Goal: Information Seeking & Learning: Check status

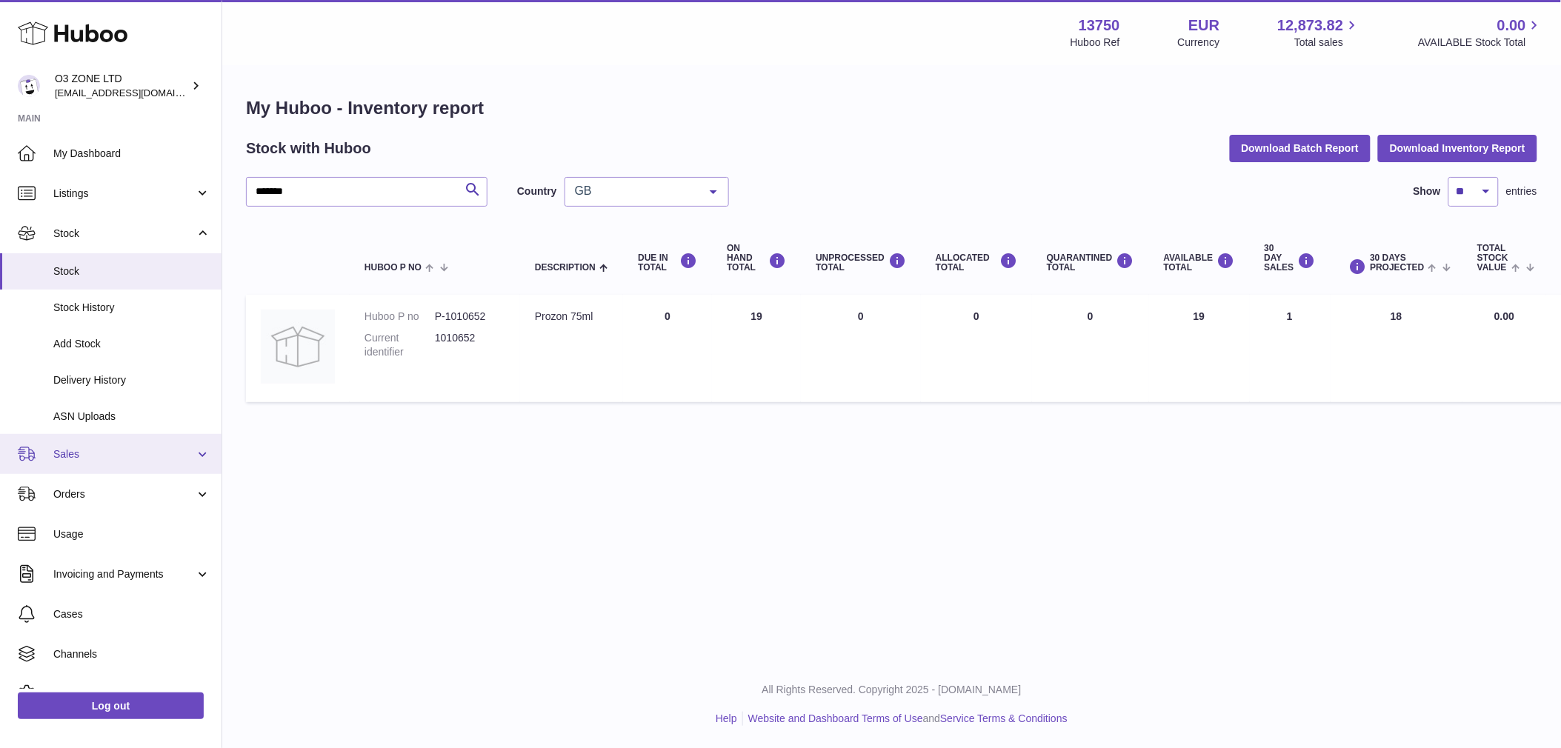
drag, startPoint x: 84, startPoint y: 456, endPoint x: 108, endPoint y: 493, distance: 44.0
click at [84, 456] on span "Sales" at bounding box center [123, 454] width 141 height 14
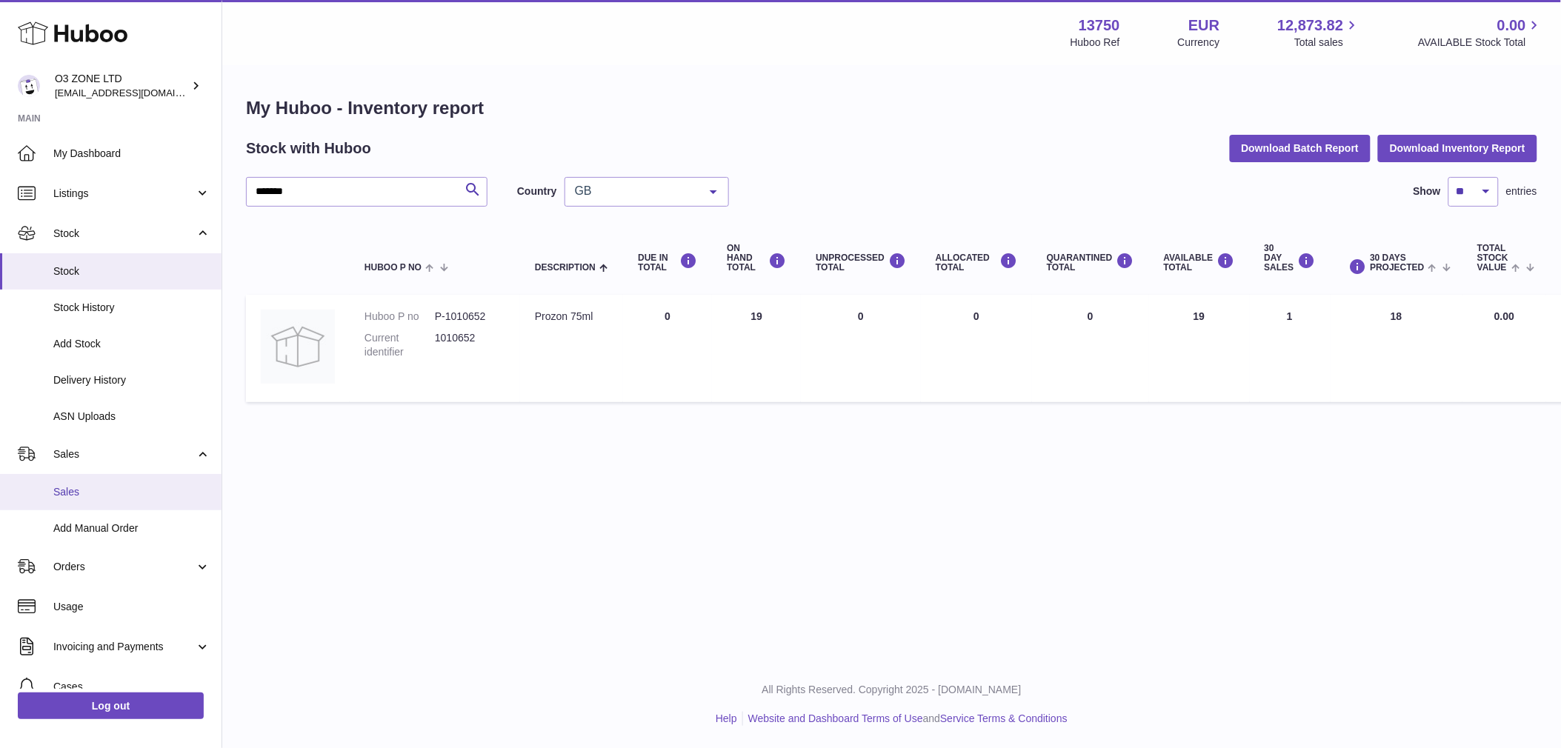
click at [69, 493] on span "Sales" at bounding box center [131, 492] width 157 height 14
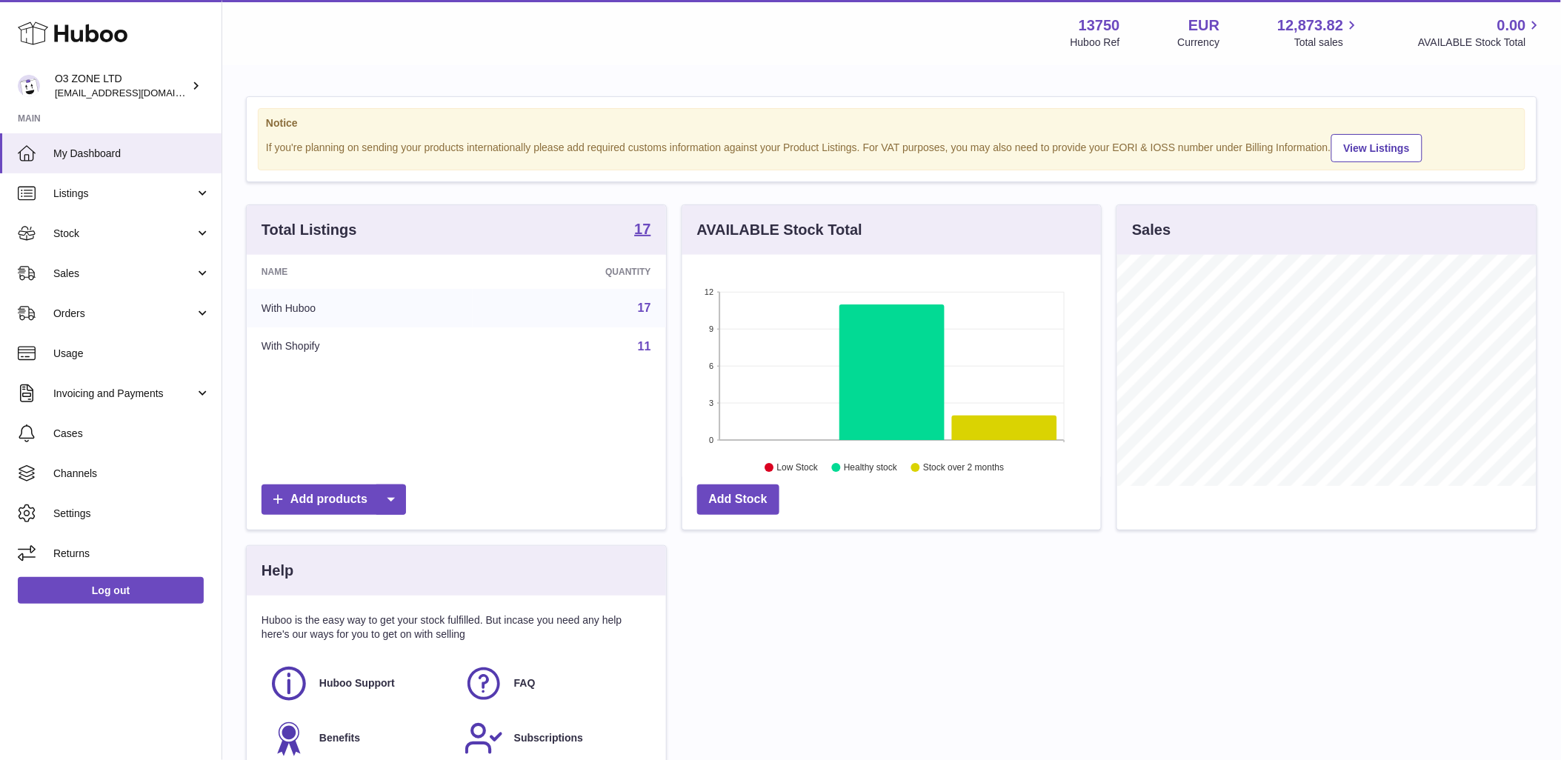
scroll to position [231, 419]
click at [122, 276] on span "Sales" at bounding box center [123, 274] width 141 height 14
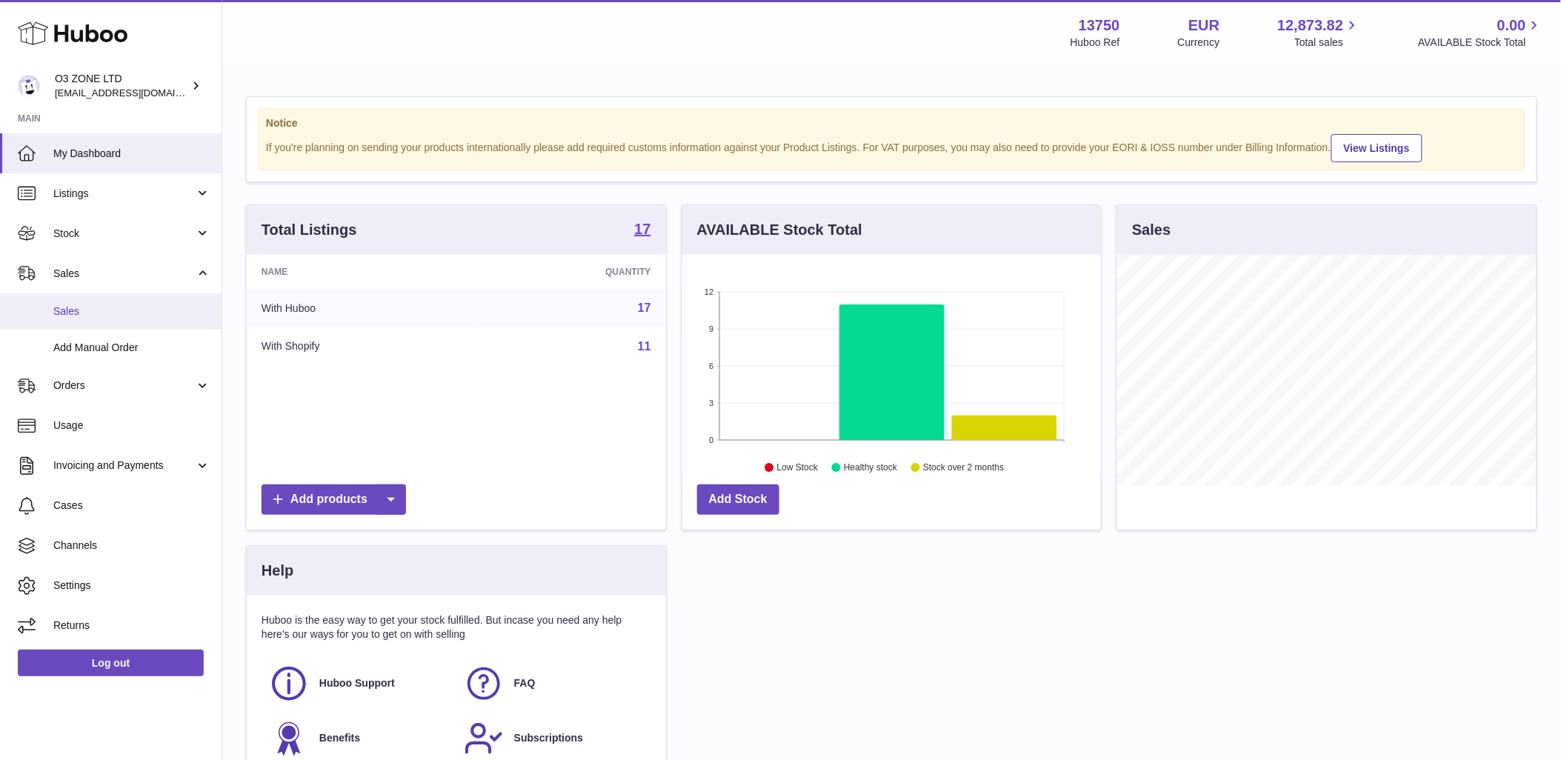
click at [97, 311] on span "Sales" at bounding box center [131, 311] width 157 height 14
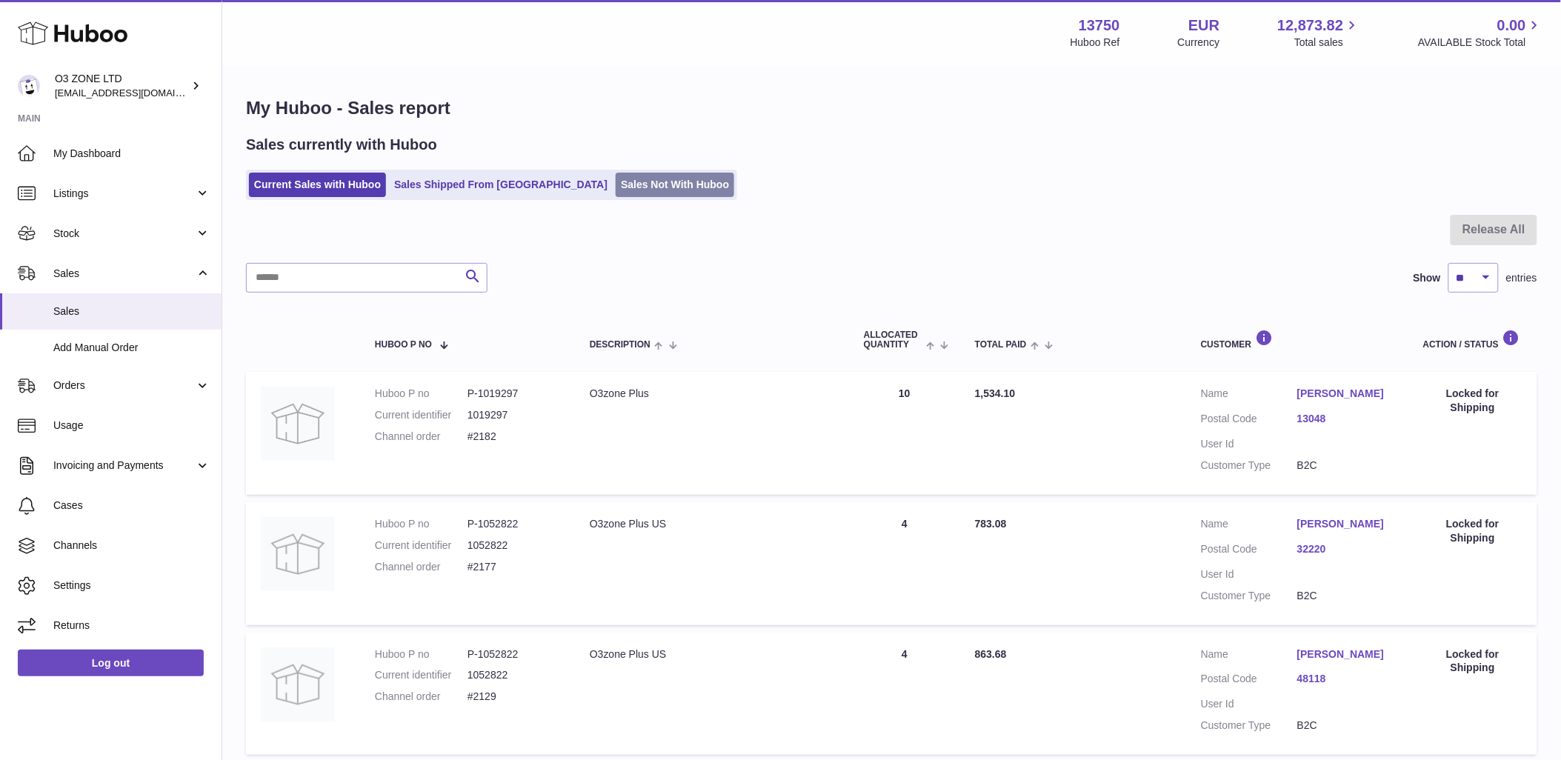
click at [616, 190] on link "Sales Not With Huboo" at bounding box center [675, 185] width 119 height 24
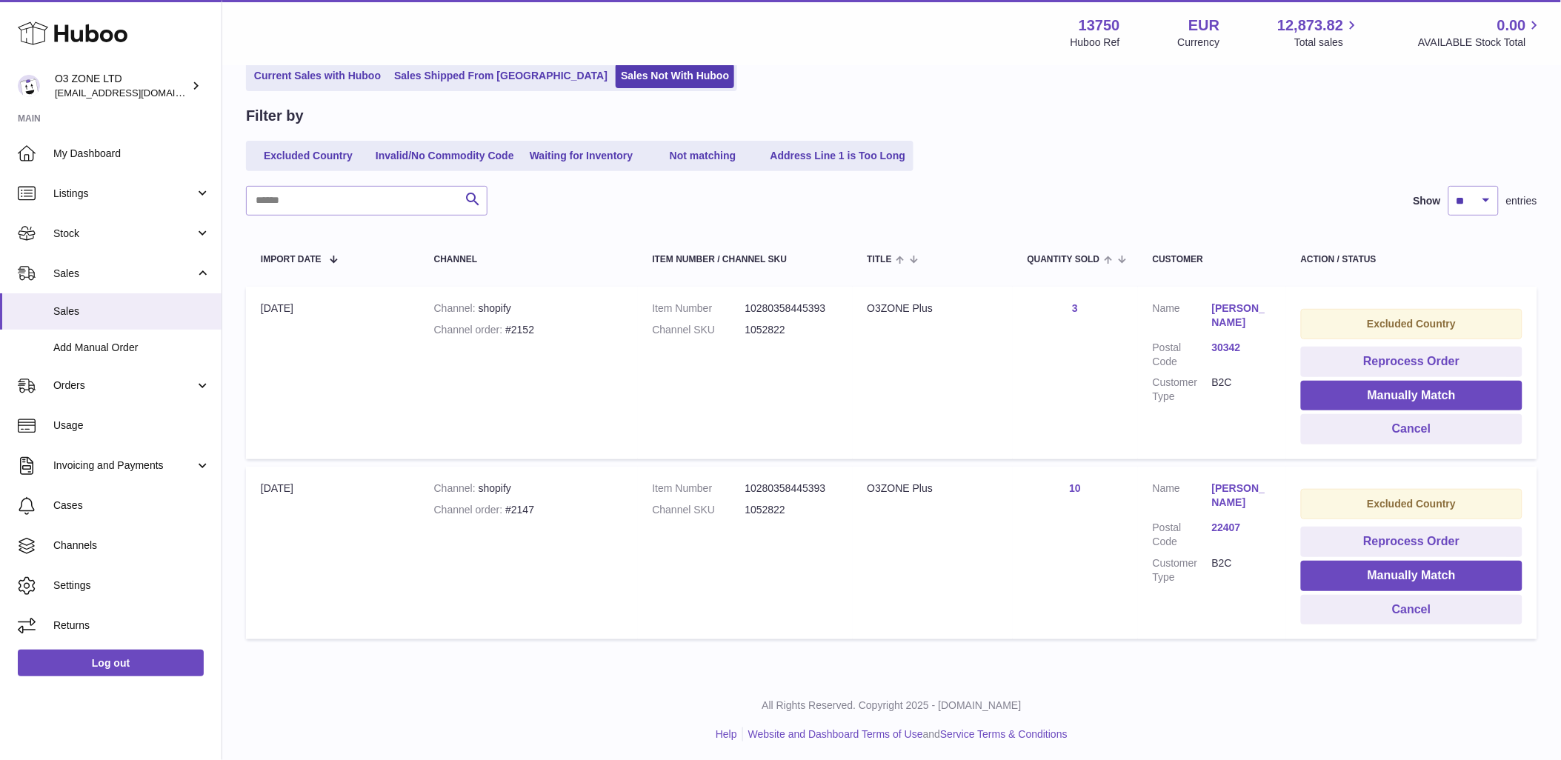
scroll to position [113, 0]
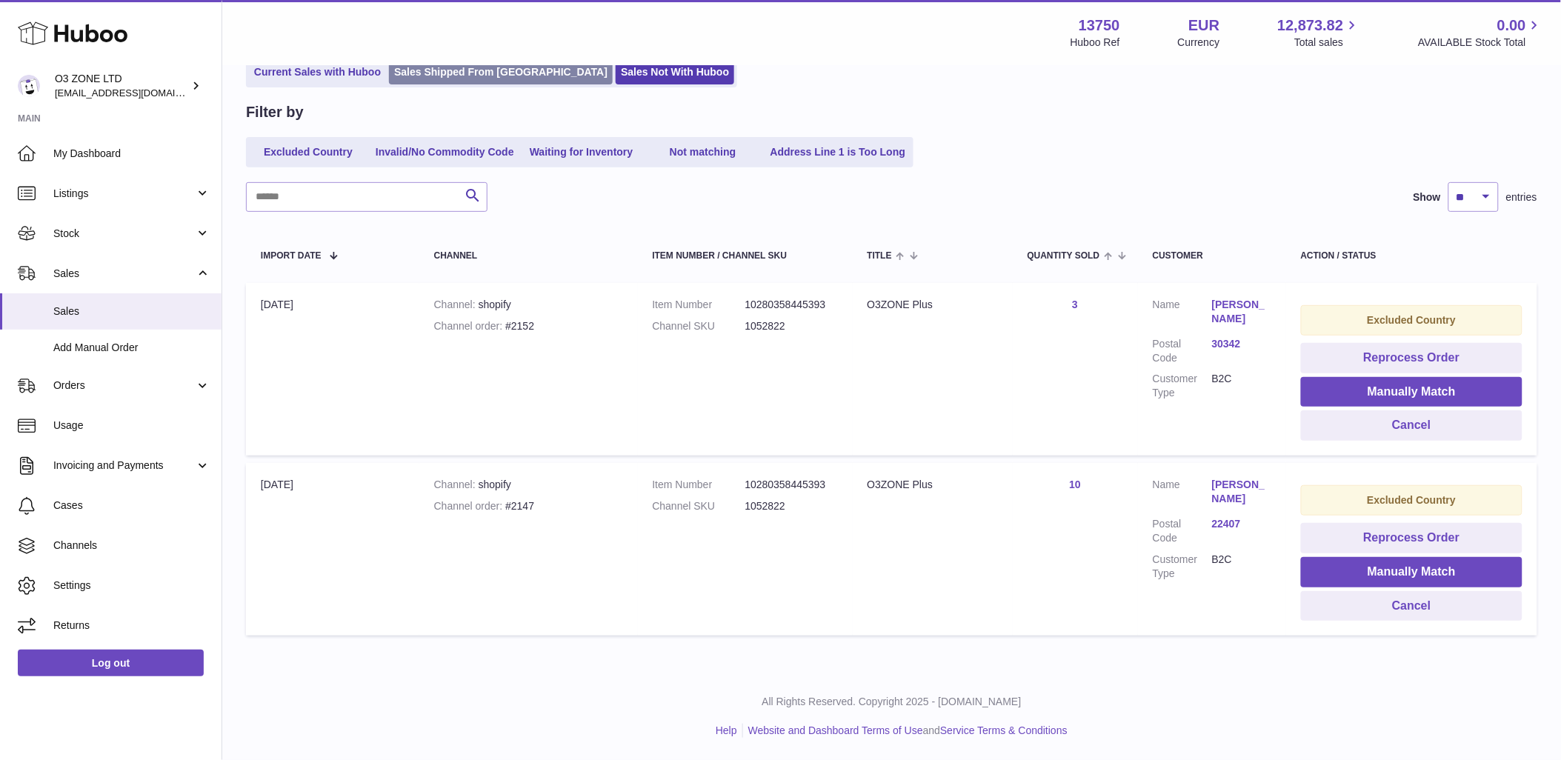
click at [462, 73] on link "Sales Shipped From [GEOGRAPHIC_DATA]" at bounding box center [501, 72] width 224 height 24
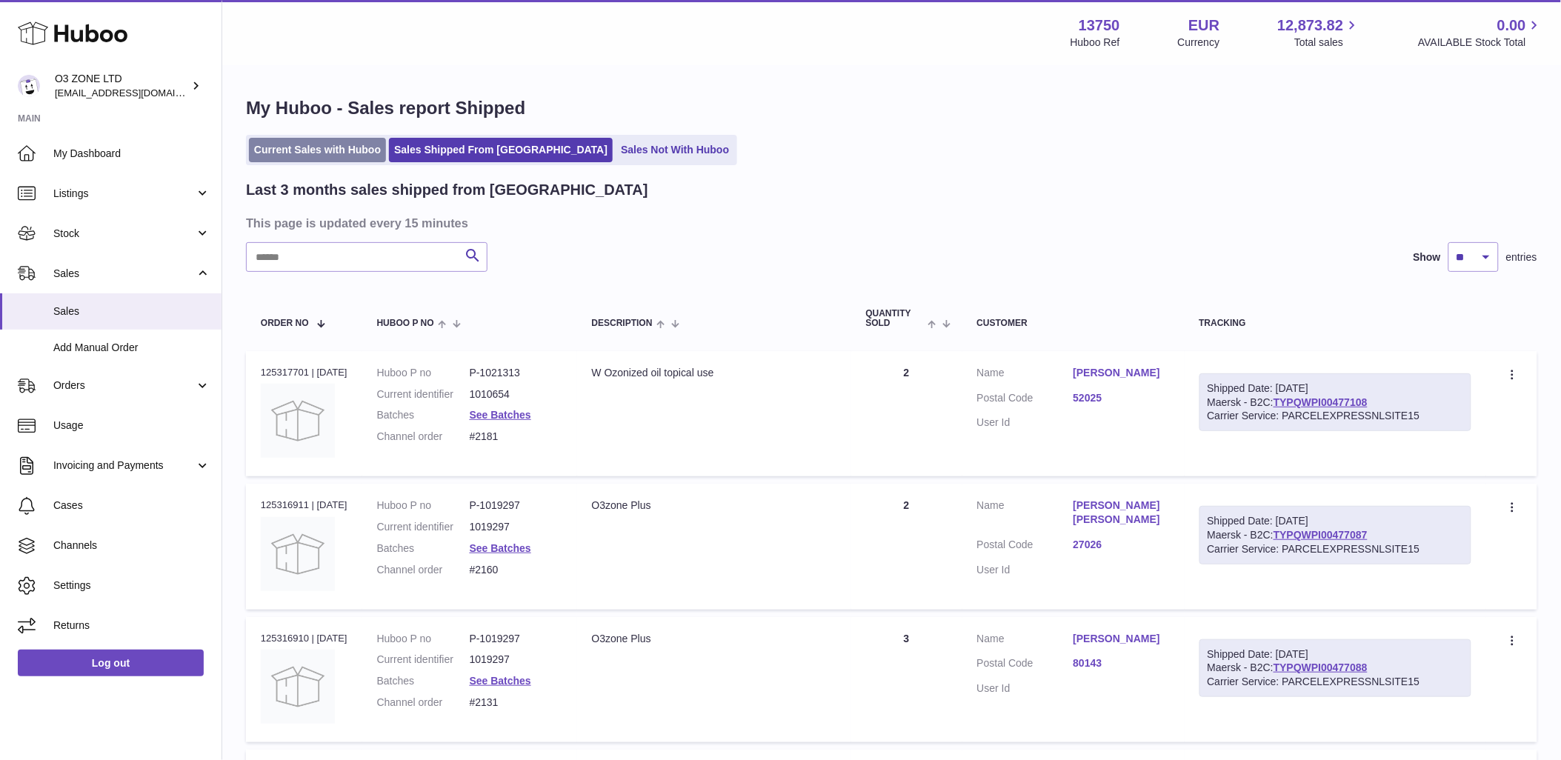
click at [312, 152] on link "Current Sales with Huboo" at bounding box center [317, 150] width 137 height 24
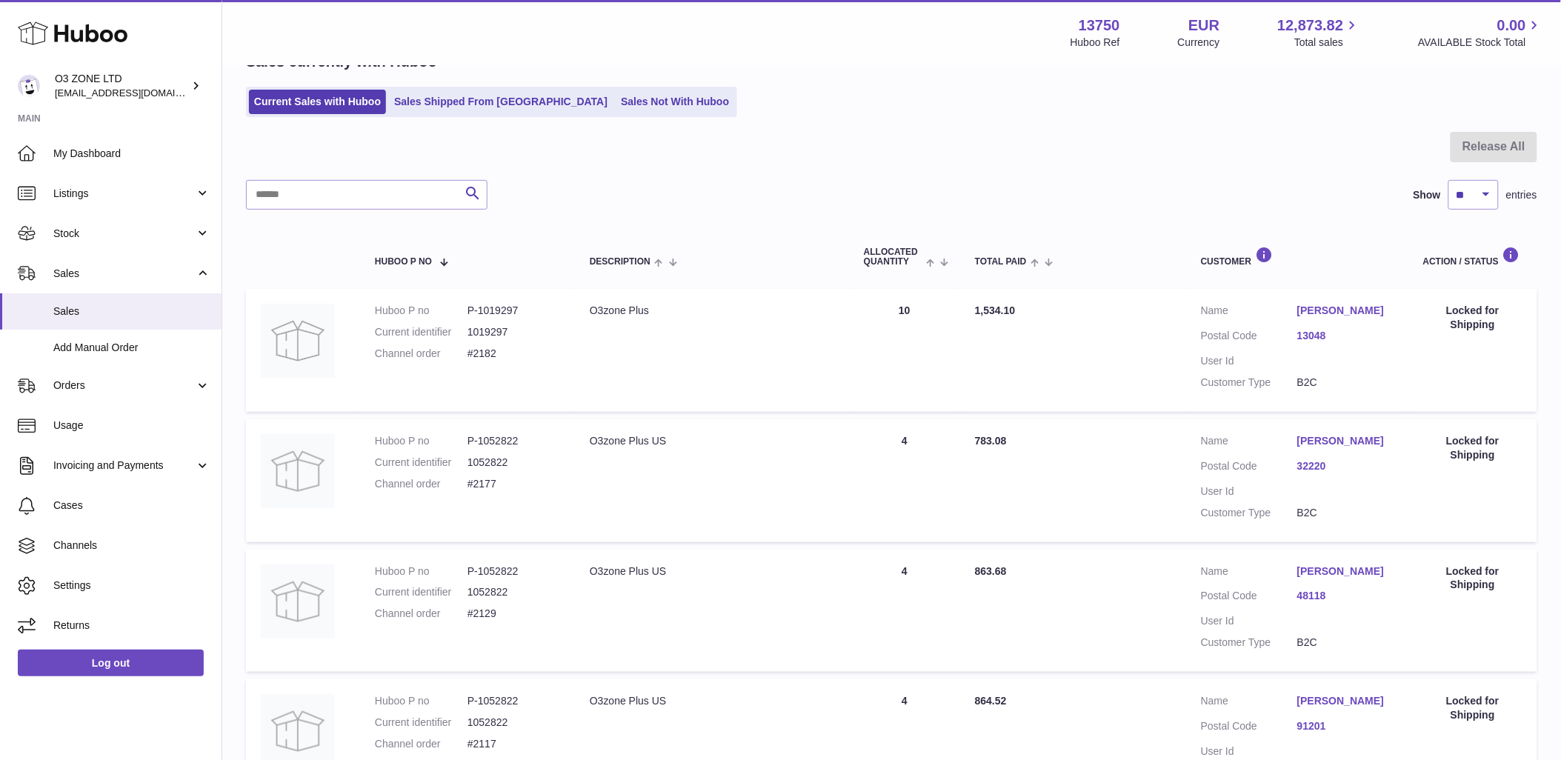
scroll to position [82, 0]
click at [1339, 310] on link "[PERSON_NAME]" at bounding box center [1345, 311] width 96 height 14
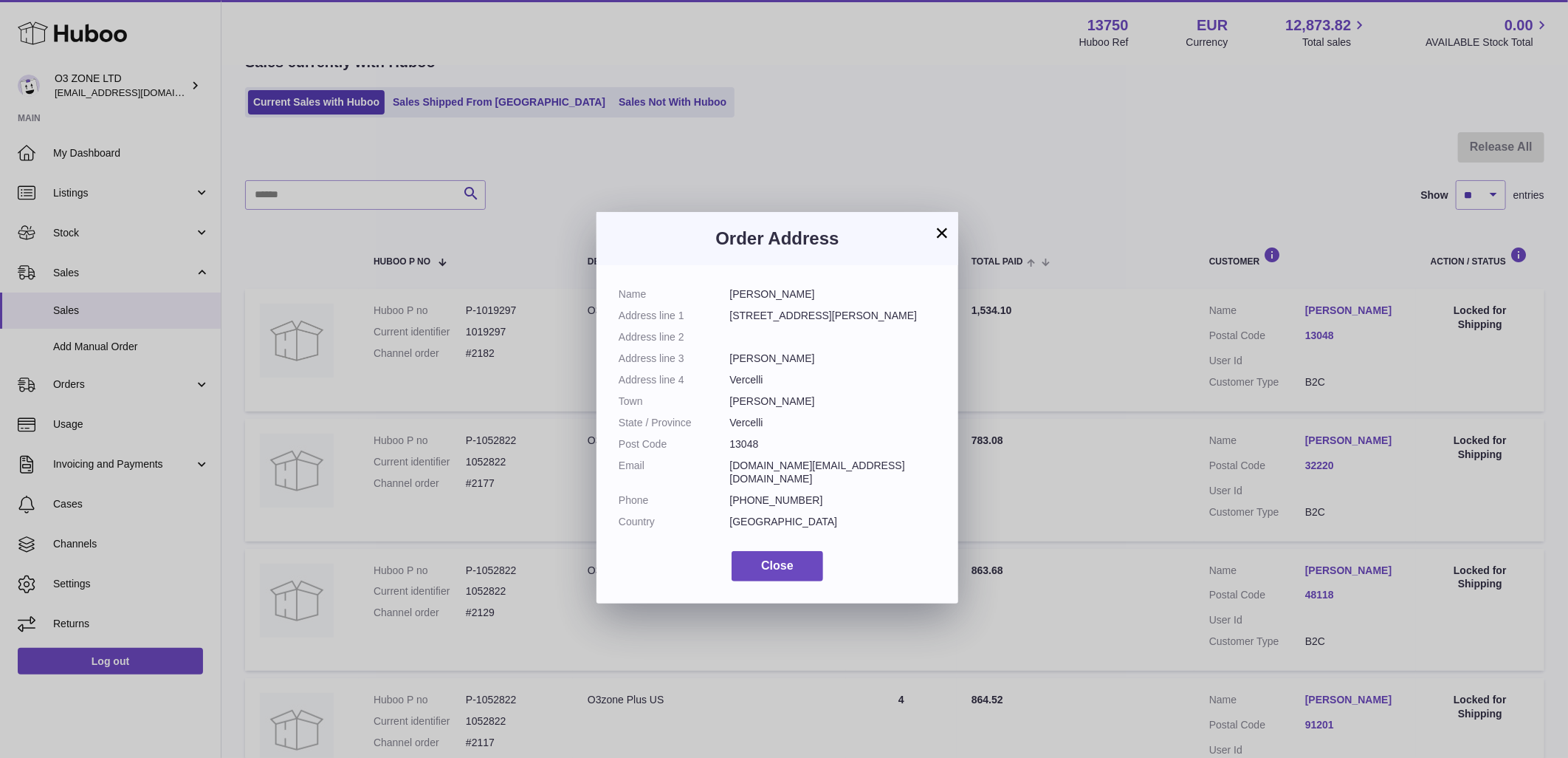
drag, startPoint x: 942, startPoint y: 233, endPoint x: 930, endPoint y: 312, distance: 79.9
click at [943, 233] on button "×" at bounding box center [942, 232] width 18 height 18
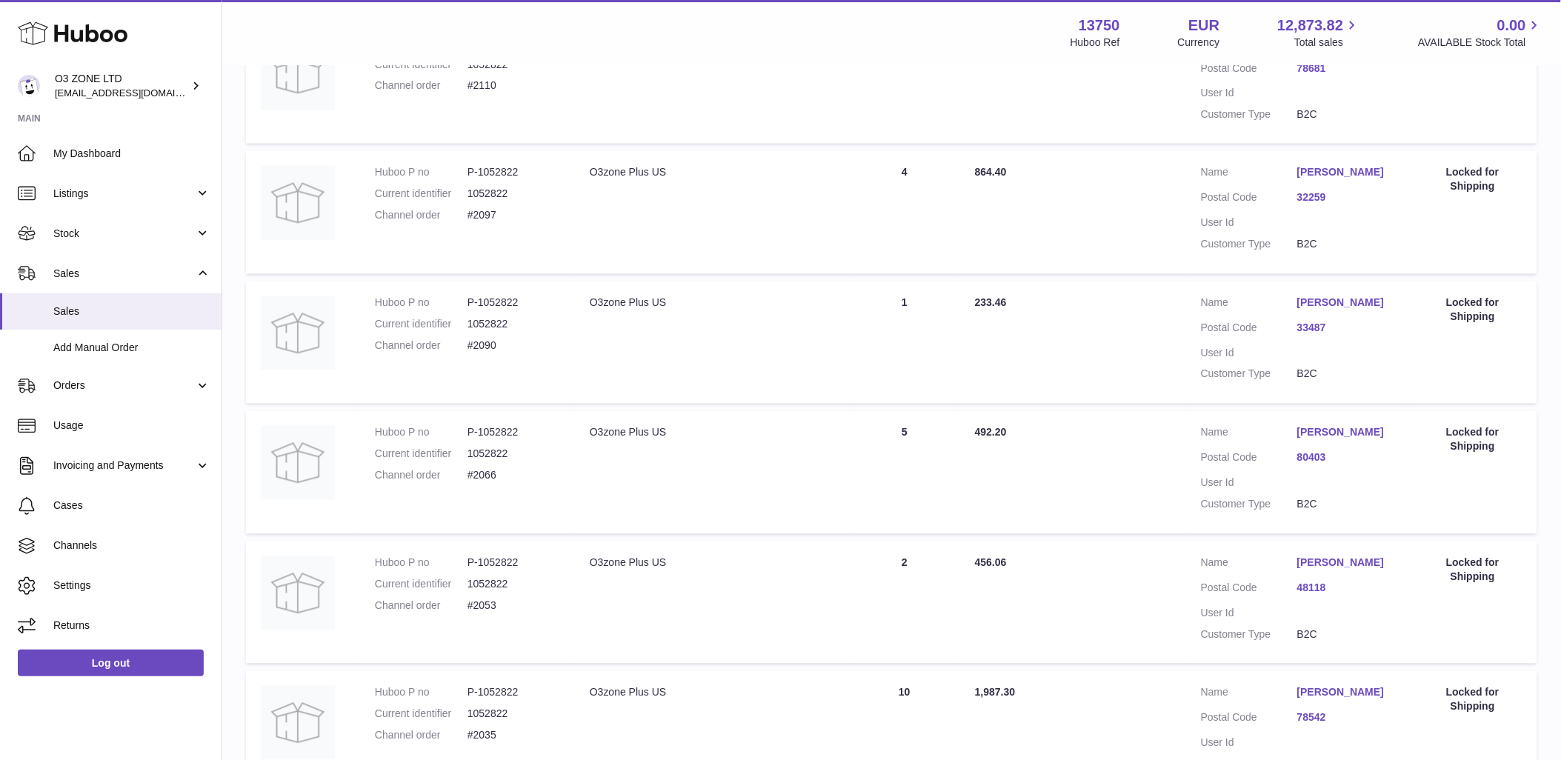
scroll to position [1067, 0]
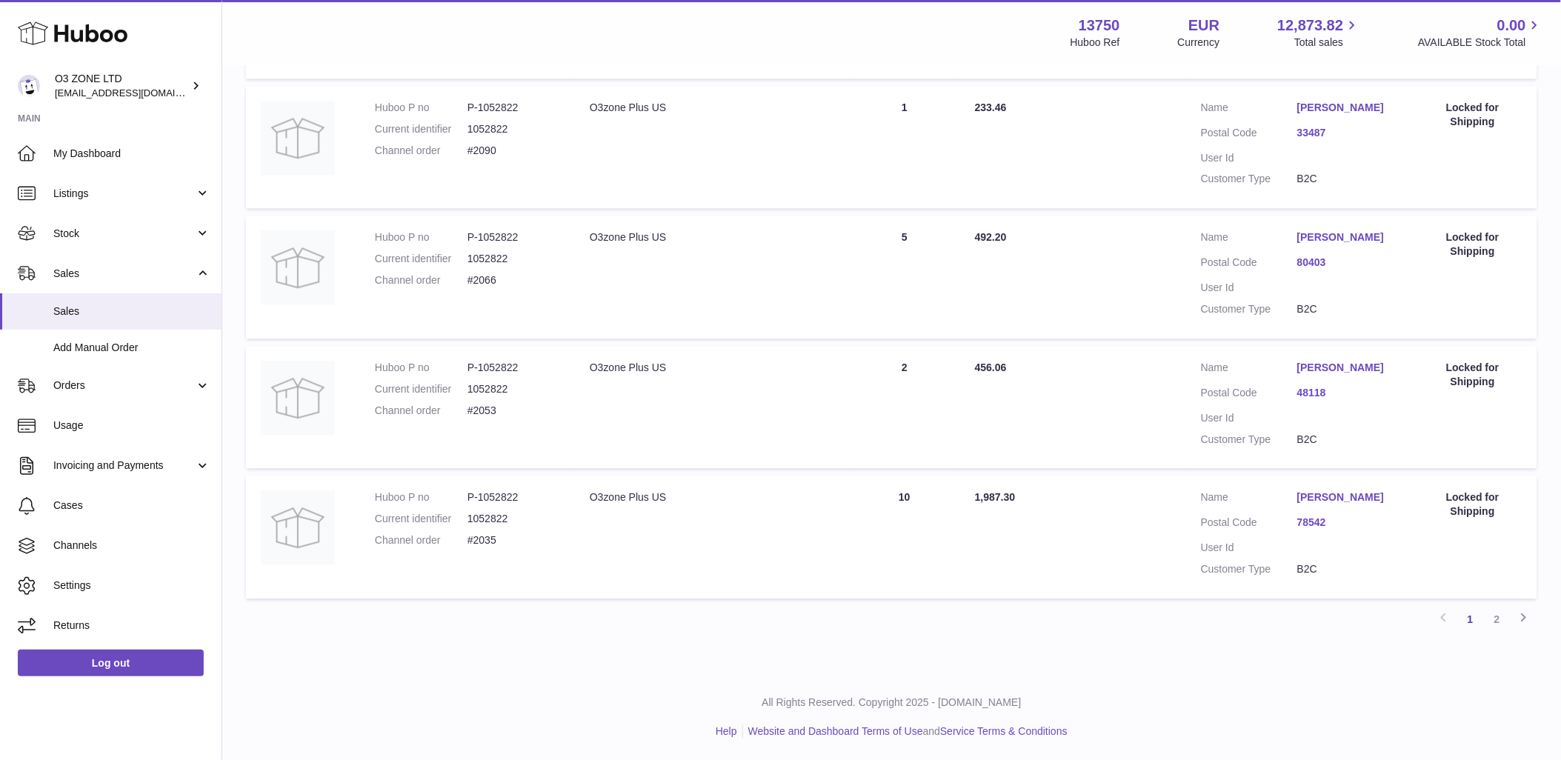
drag, startPoint x: 1494, startPoint y: 619, endPoint x: 1432, endPoint y: 646, distance: 68.0
click at [1495, 619] on link "2" at bounding box center [1497, 619] width 27 height 27
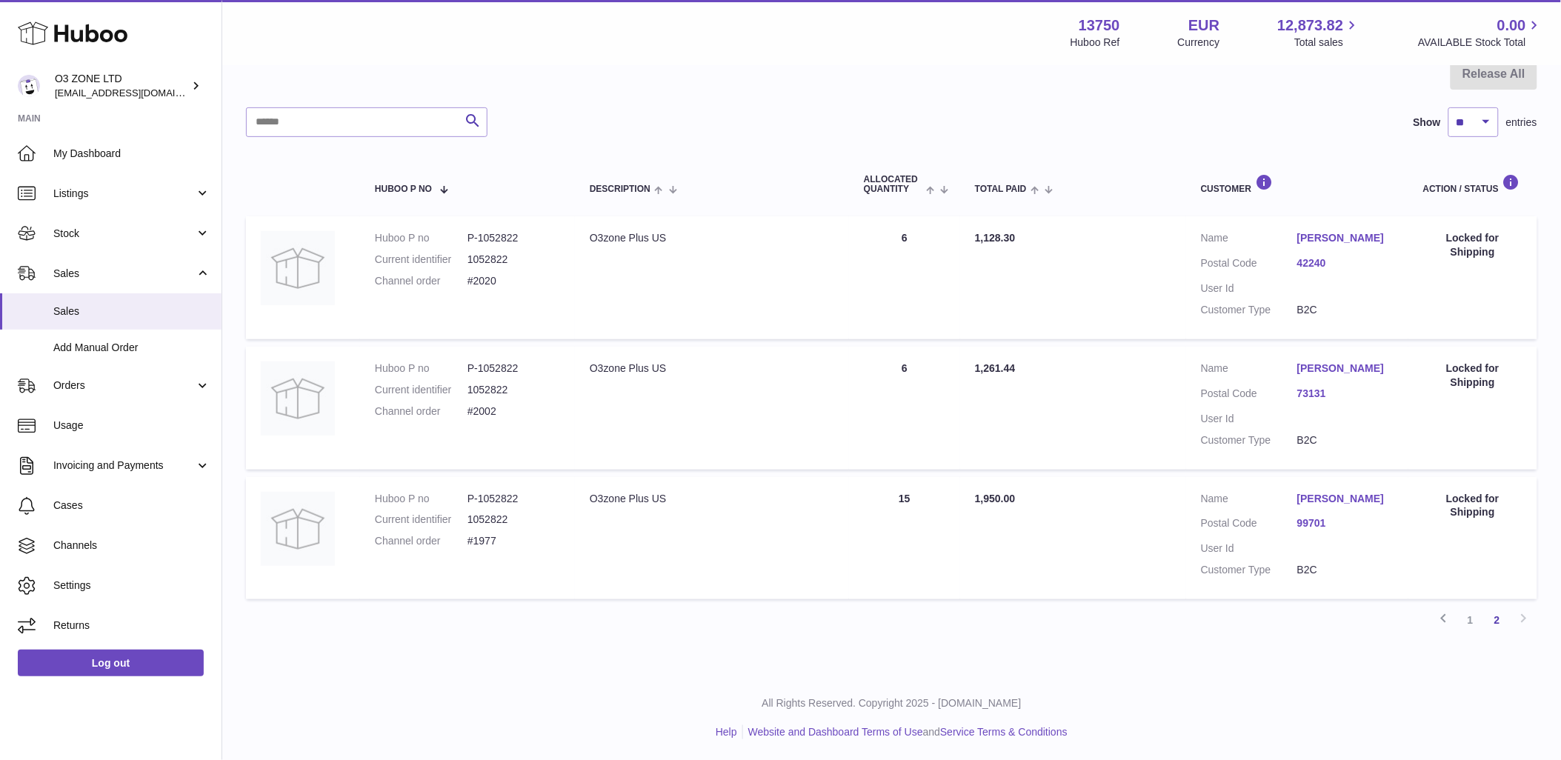
scroll to position [156, 0]
click at [1471, 619] on link "1" at bounding box center [1470, 619] width 27 height 27
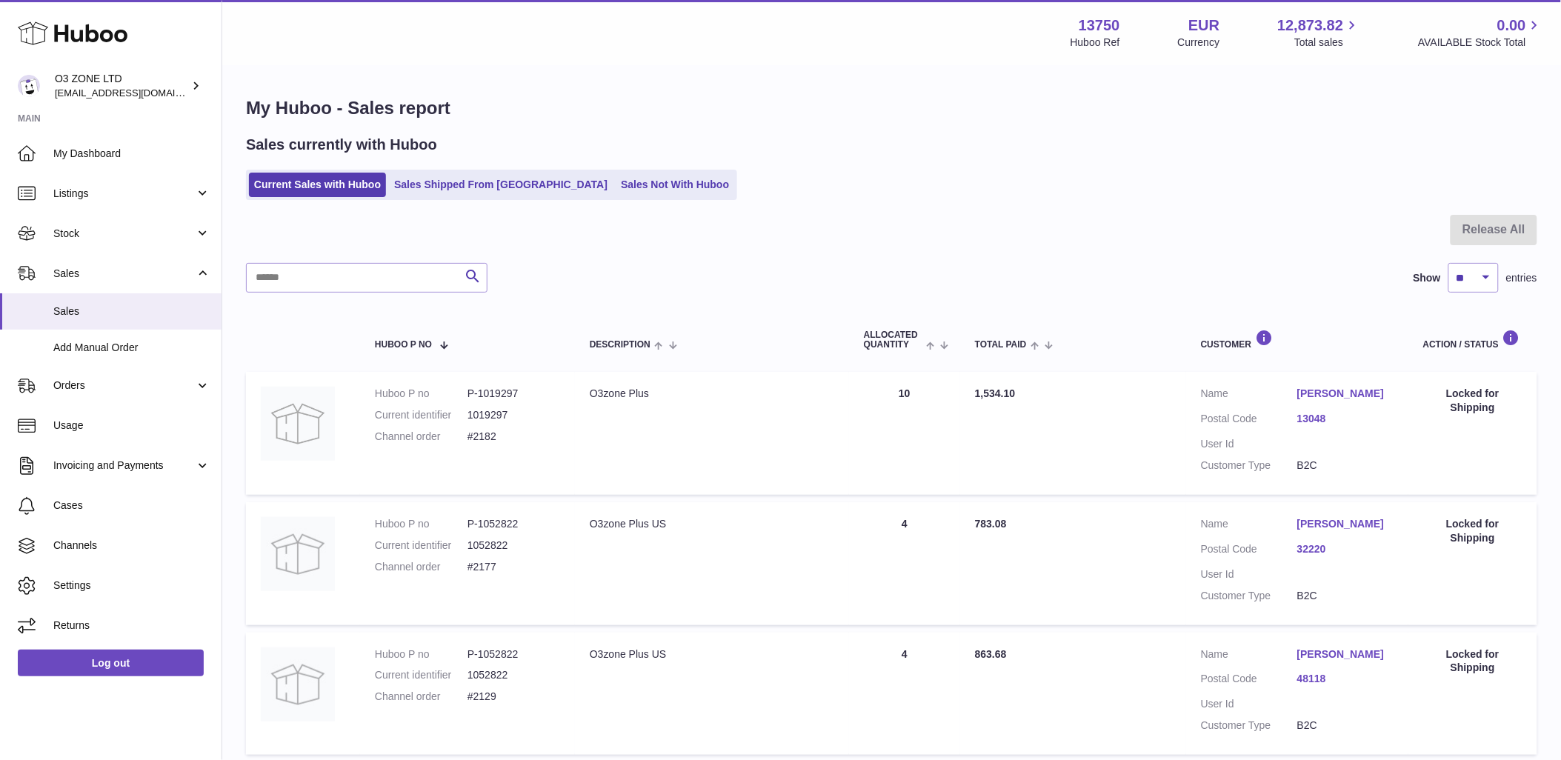
click at [616, 165] on div "Sales currently with Huboo Current Sales with Huboo Sales Shipped From Huboo Sa…" at bounding box center [891, 167] width 1291 height 65
click at [616, 179] on link "Sales Not With Huboo" at bounding box center [675, 185] width 119 height 24
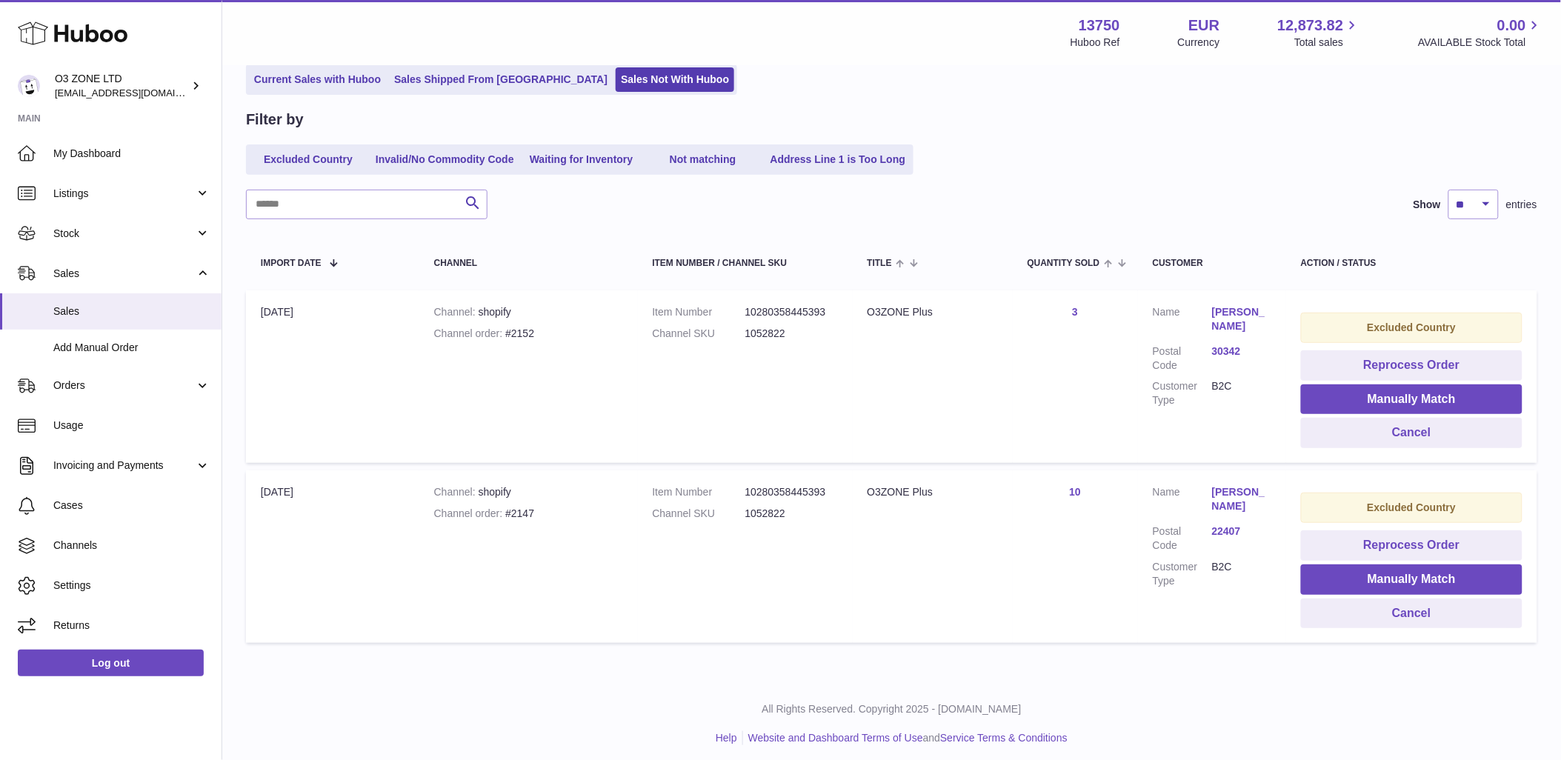
scroll to position [113, 0]
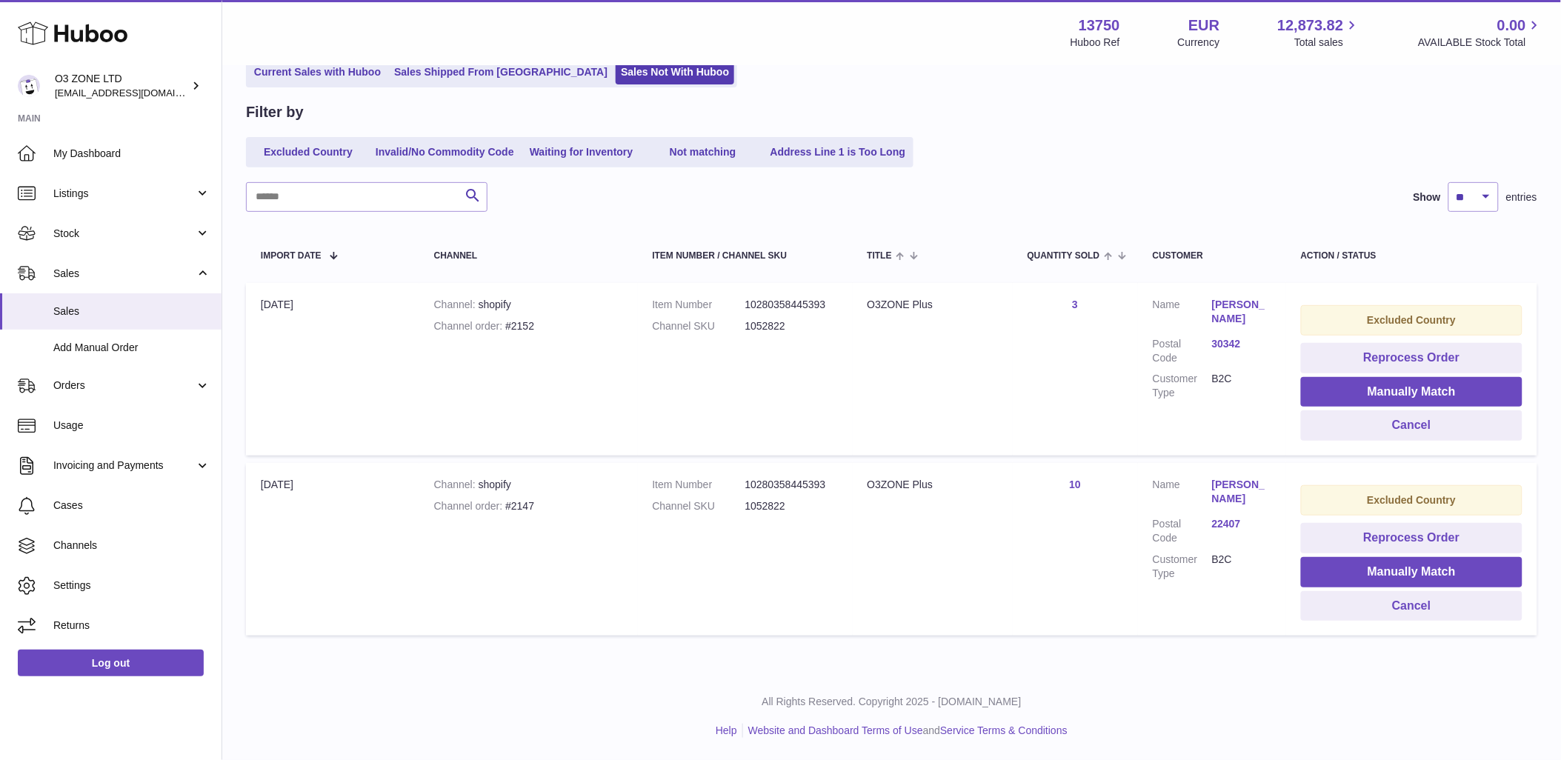
click at [757, 320] on dd "1052822" at bounding box center [791, 326] width 93 height 14
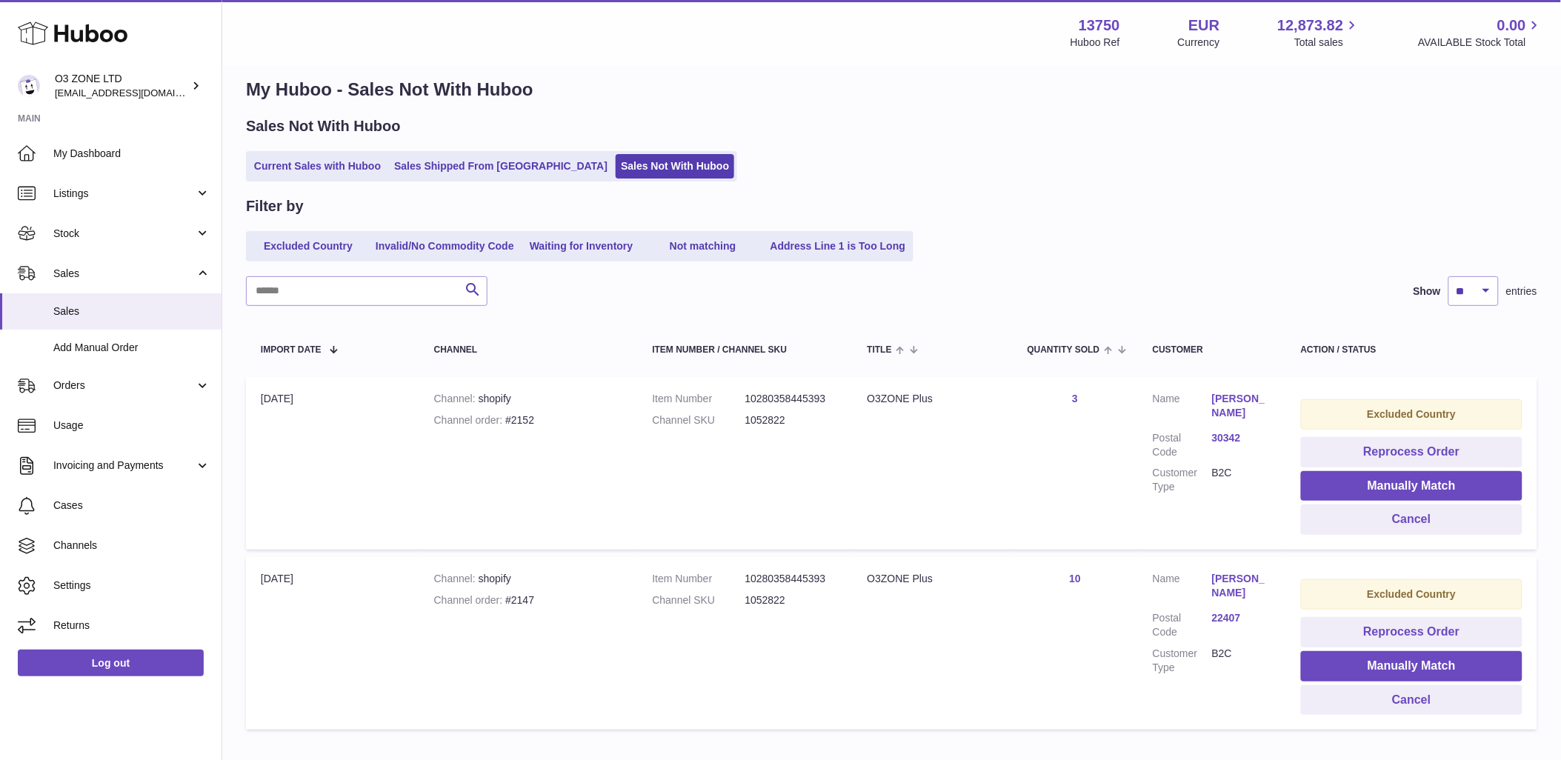
scroll to position [0, 0]
